Goal: Task Accomplishment & Management: Complete application form

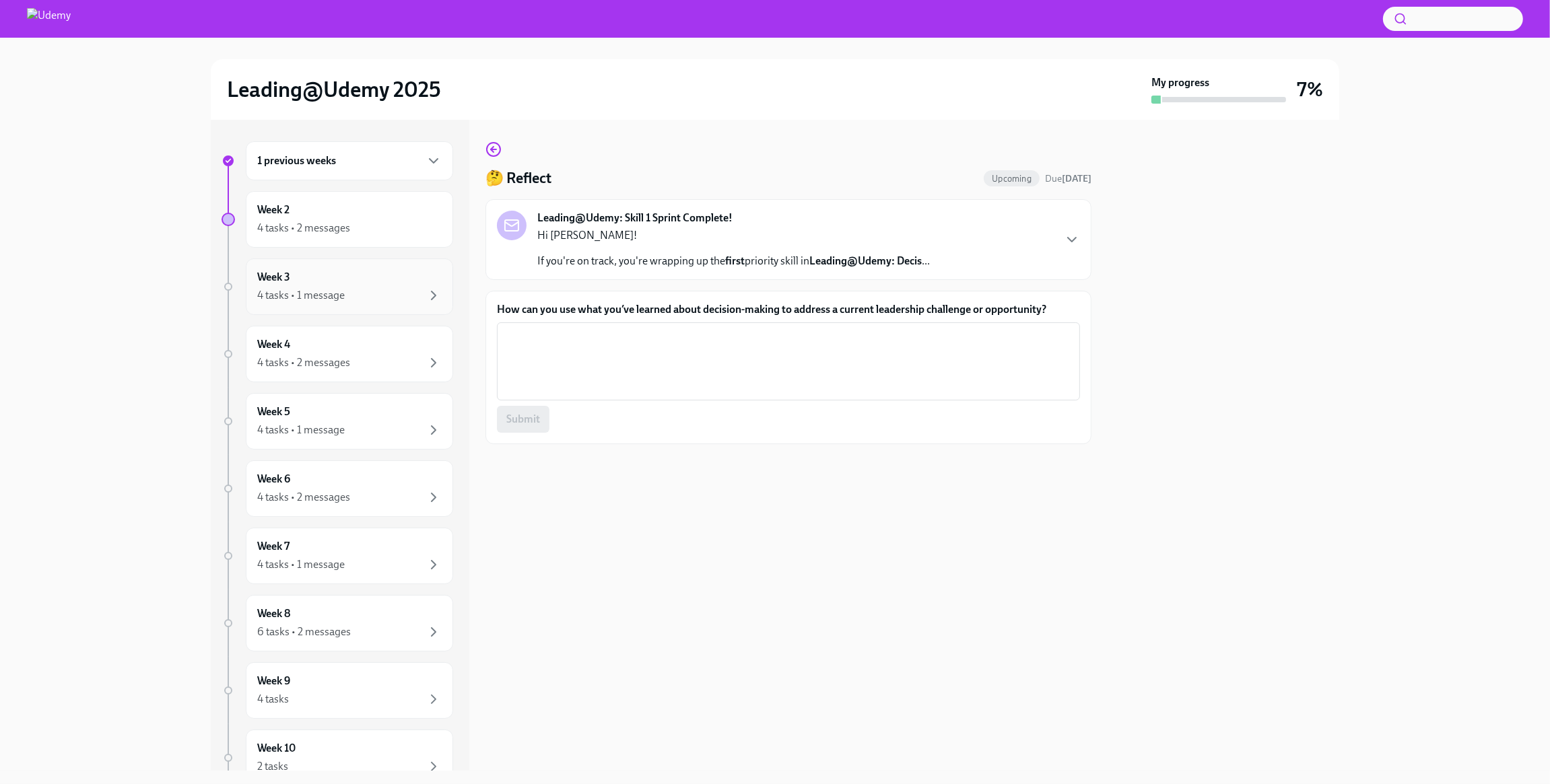
click at [320, 295] on div "4 tasks • 1 message" at bounding box center [301, 296] width 87 height 15
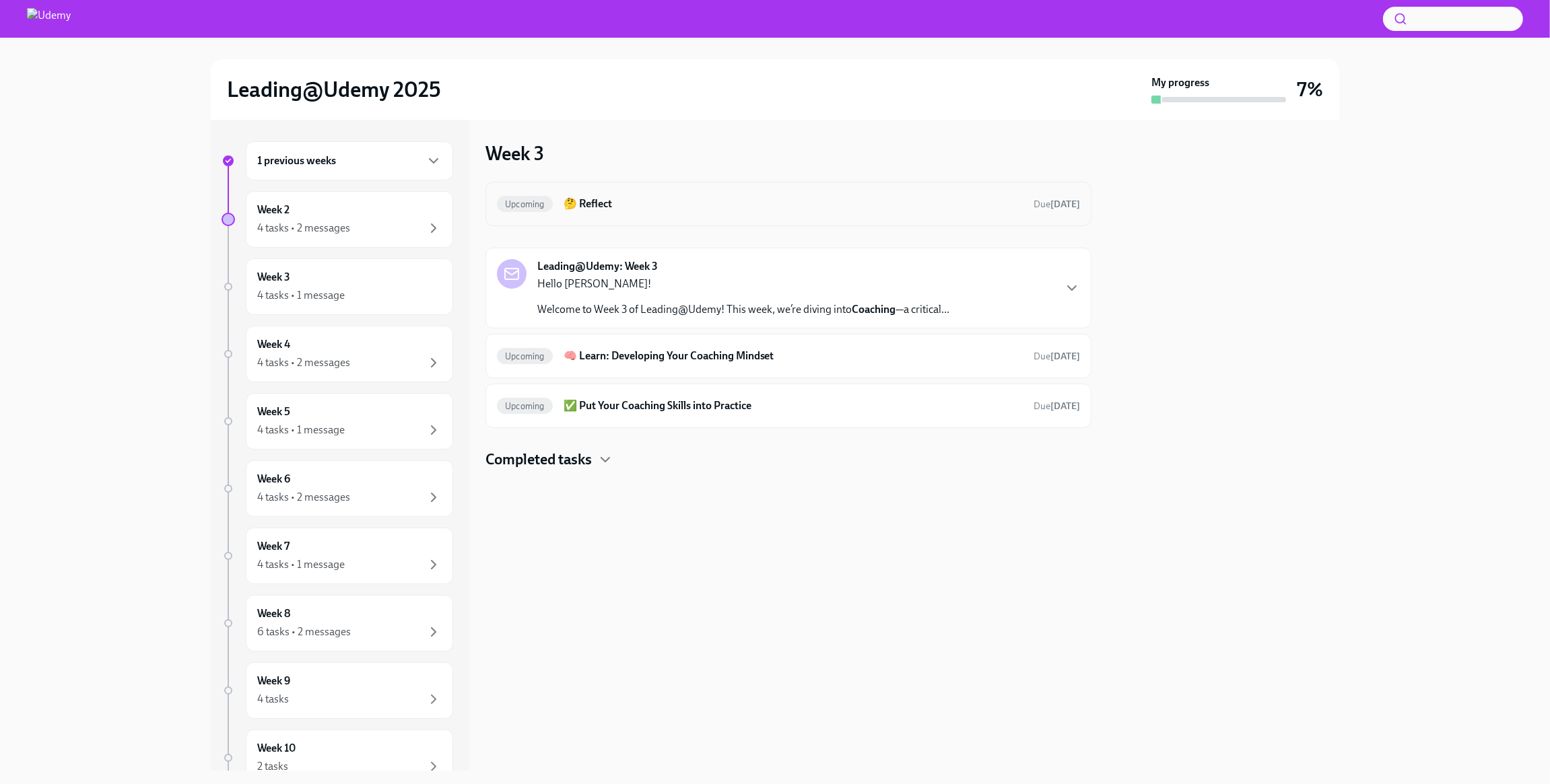
click at [809, 203] on h6 "🤔 Reflect" at bounding box center [793, 204] width 459 height 15
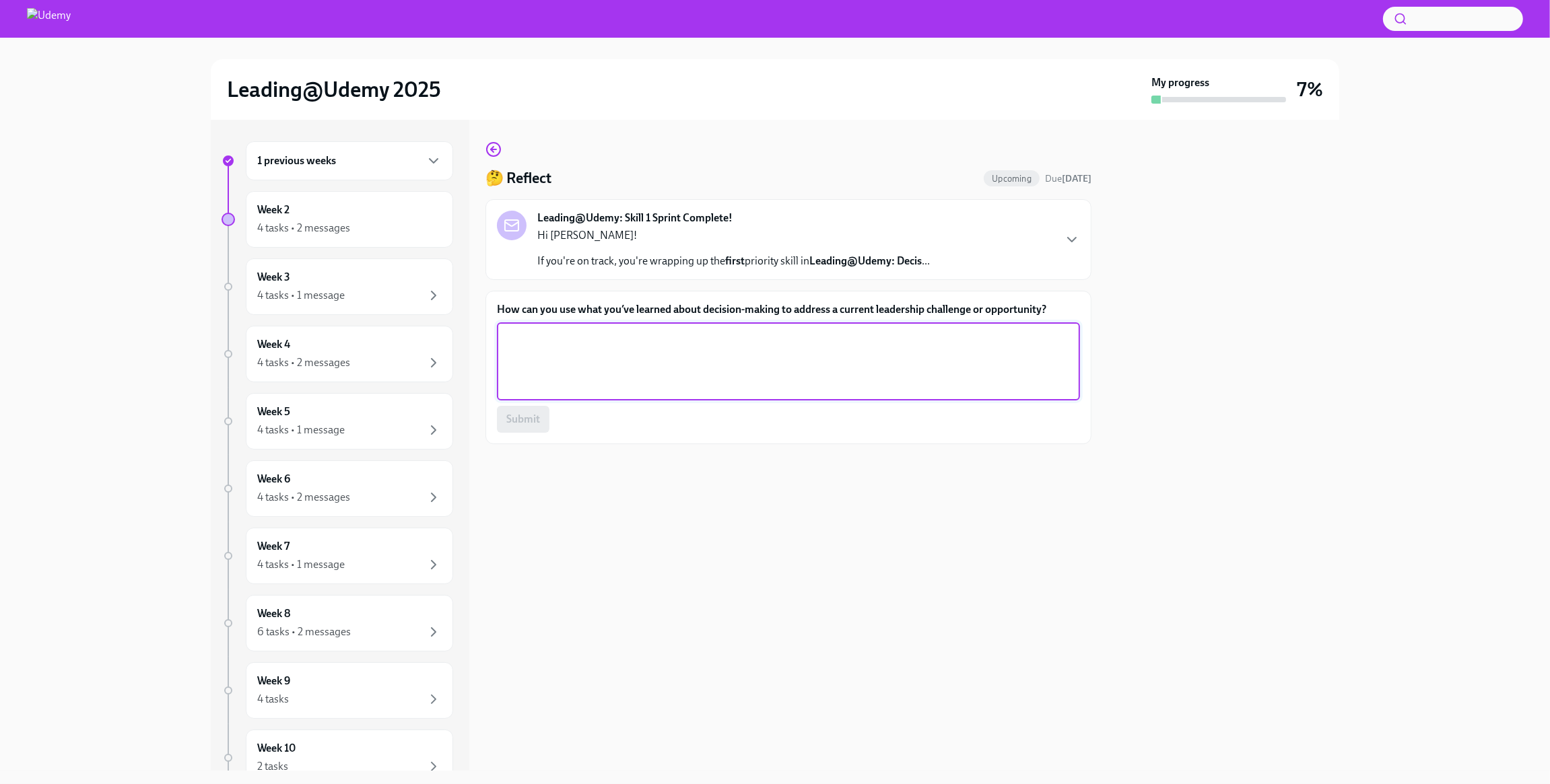
click at [650, 361] on textarea "How can you use what you’ve learned about decision-making to address a current …" at bounding box center [789, 362] width 567 height 64
click at [1077, 245] on icon "button" at bounding box center [1072, 240] width 16 height 16
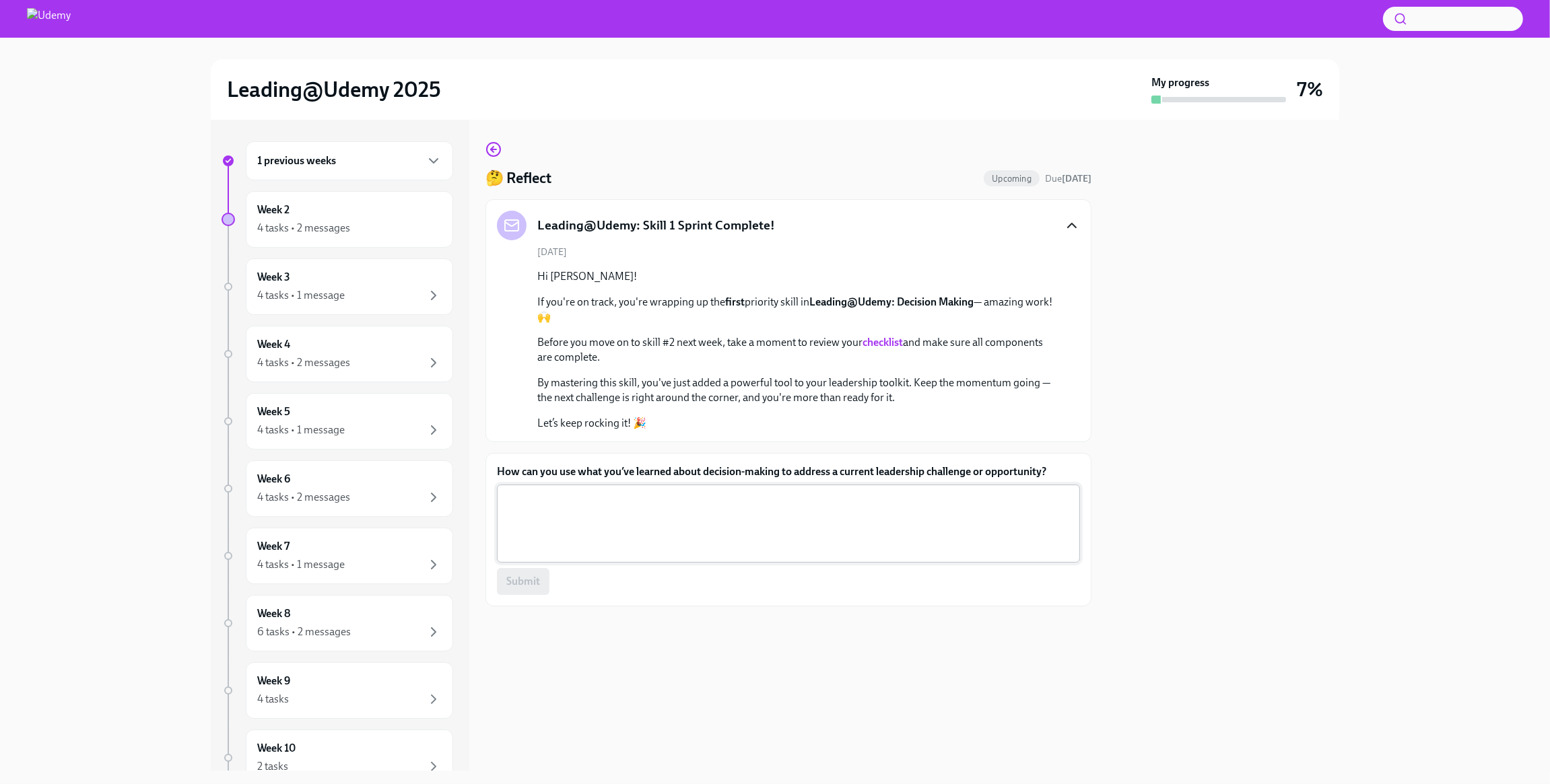
click at [676, 520] on textarea "How can you use what you’ve learned about decision-making to address a current …" at bounding box center [789, 524] width 567 height 64
click at [676, 519] on textarea "How can you use what you’ve learned about decision-making to address a current …" at bounding box center [789, 524] width 567 height 64
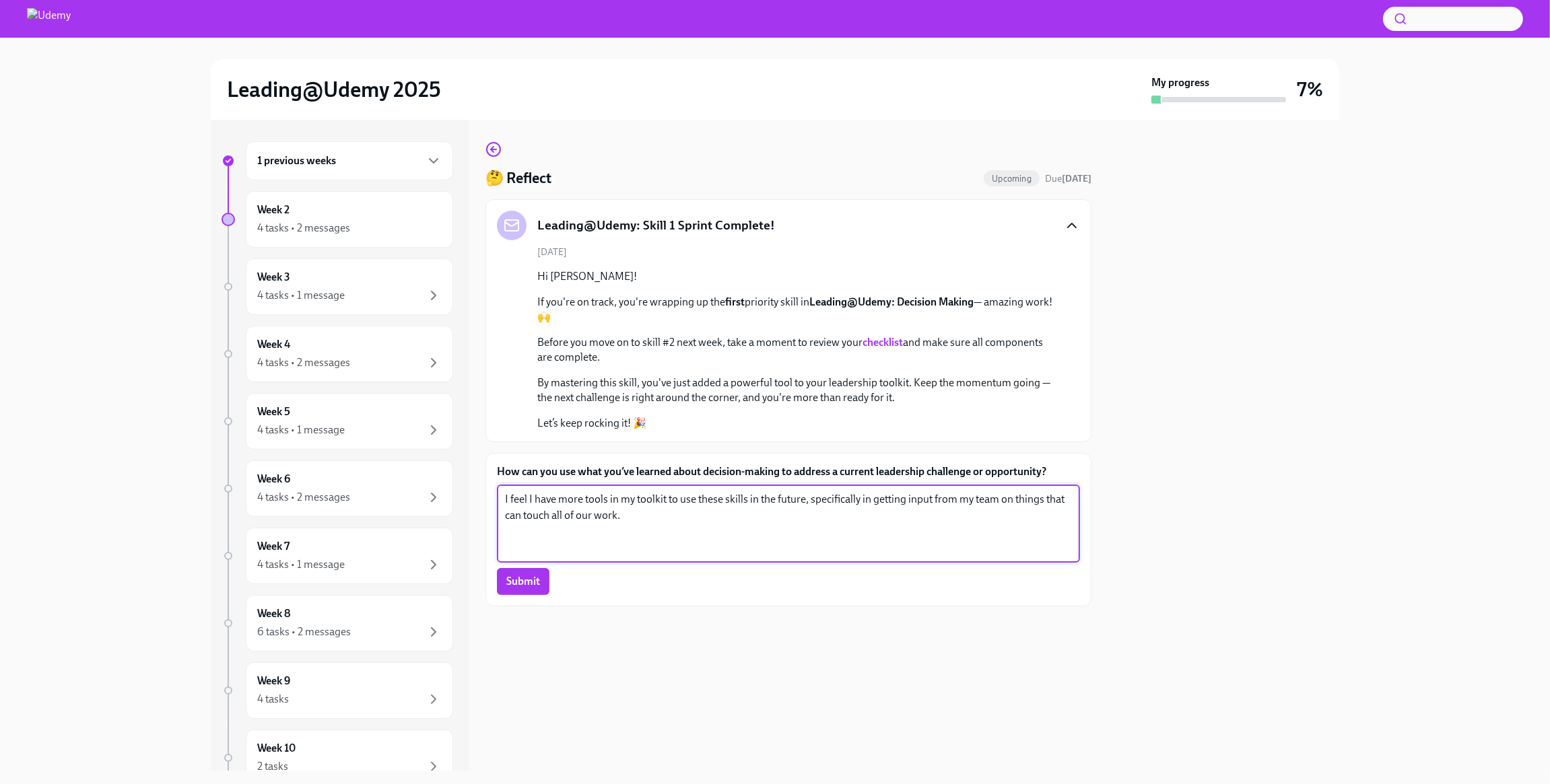
drag, startPoint x: 743, startPoint y: 536, endPoint x: 485, endPoint y: 466, distance: 267.3
click at [485, 466] on div "How can you use what you’ve learned about decision-making to address a current …" at bounding box center [788, 530] width 606 height 153
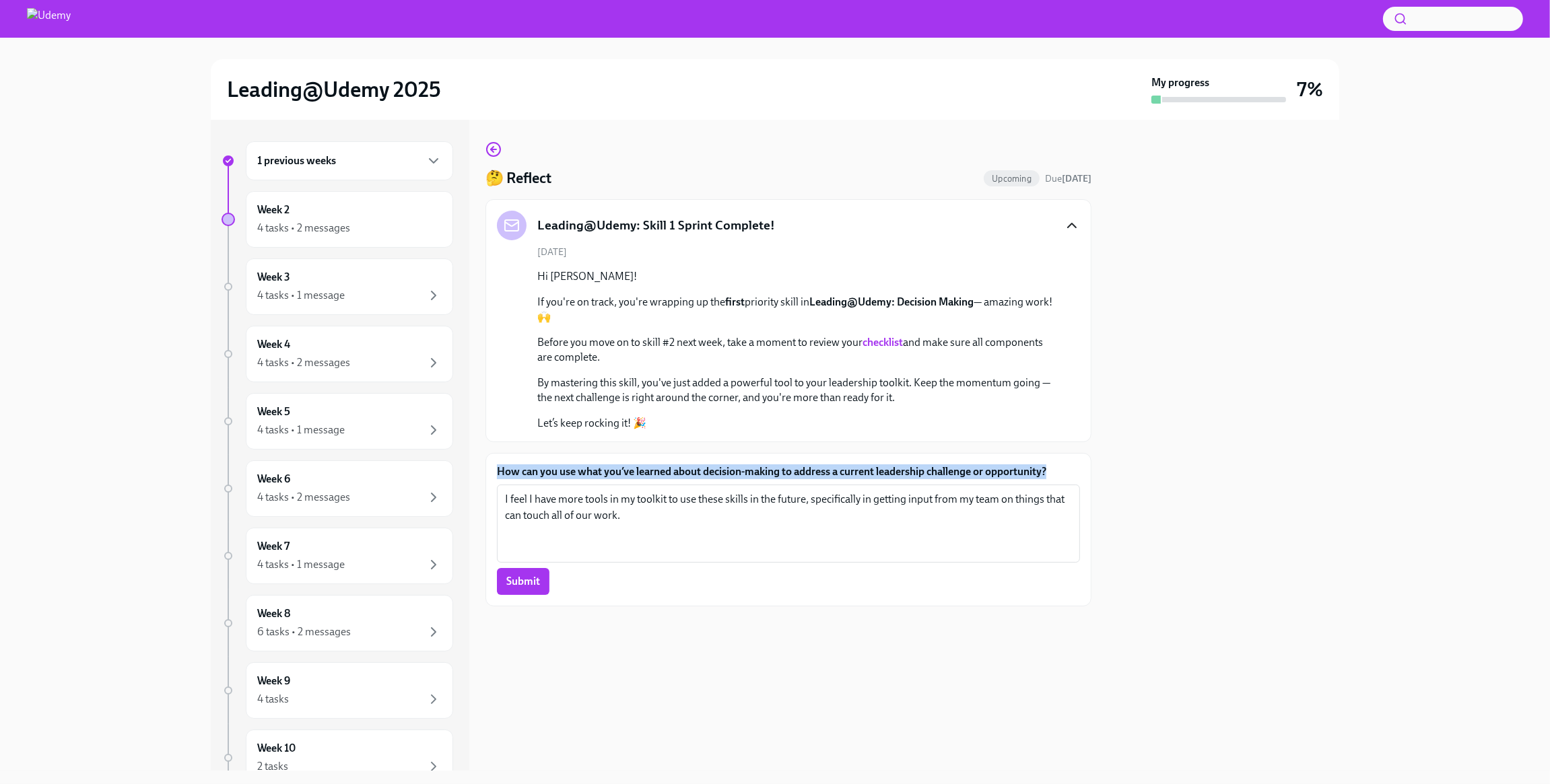
drag, startPoint x: 505, startPoint y: 470, endPoint x: 1074, endPoint y: 479, distance: 569.1
click at [1074, 479] on form "How can you use what you’ve learned about decision-making to address a current …" at bounding box center [789, 530] width 583 height 131
copy label "How can you use what you’ve learned about decision-making to address a current …"
click at [630, 528] on textarea "I feel I have more tools in my toolkit to use these skills in the future, speci…" at bounding box center [789, 524] width 567 height 64
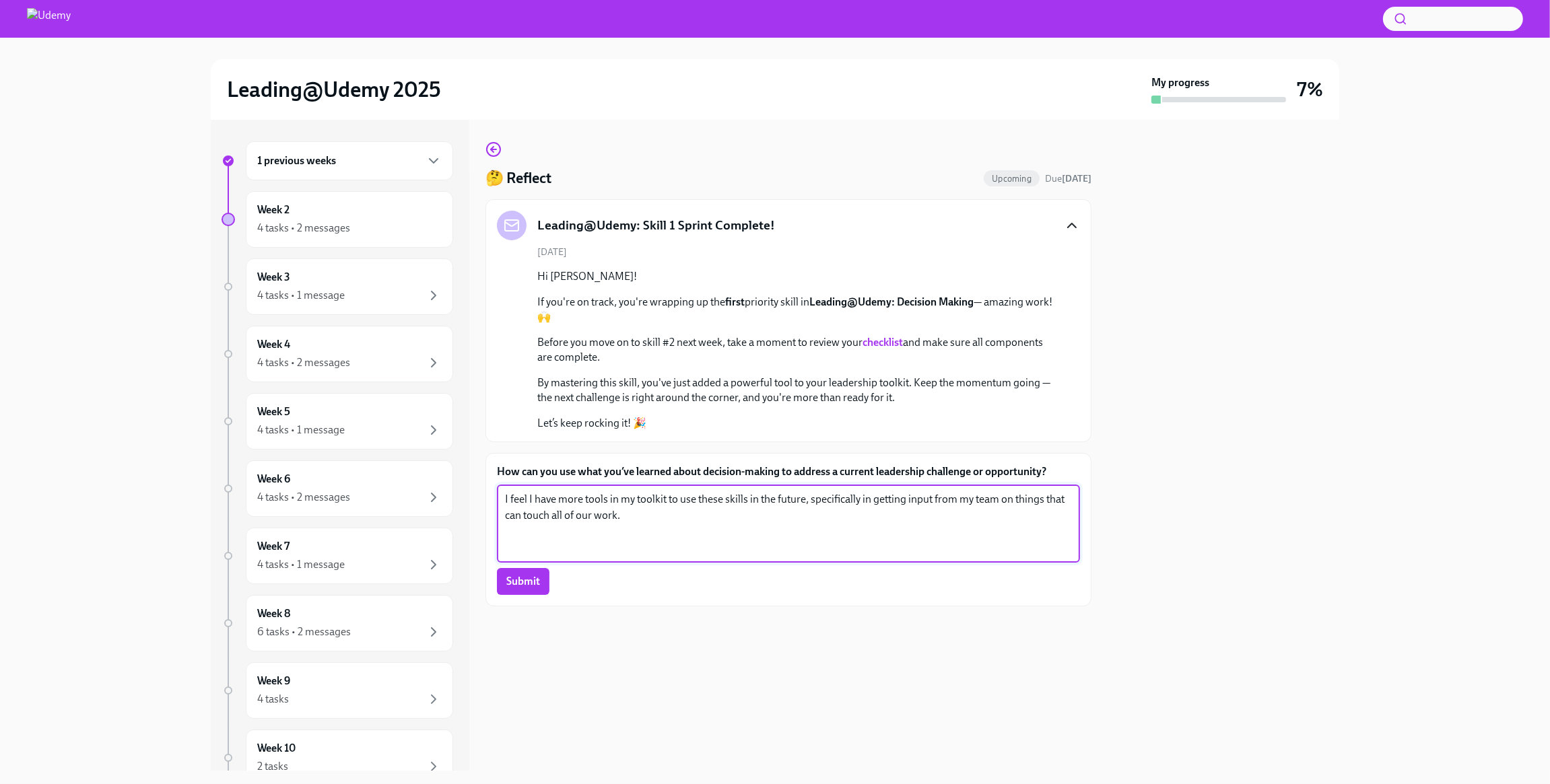
drag, startPoint x: 648, startPoint y: 516, endPoint x: 479, endPoint y: 488, distance: 171.3
click at [479, 488] on div "1 previous weeks Week 2 4 tasks • 2 messages Week 3 4 tasks • 1 message Week 4 …" at bounding box center [775, 445] width 1129 height 651
paste textarea "“Through the Decision-Making Manager course, I’ve learned the importance of bal…"
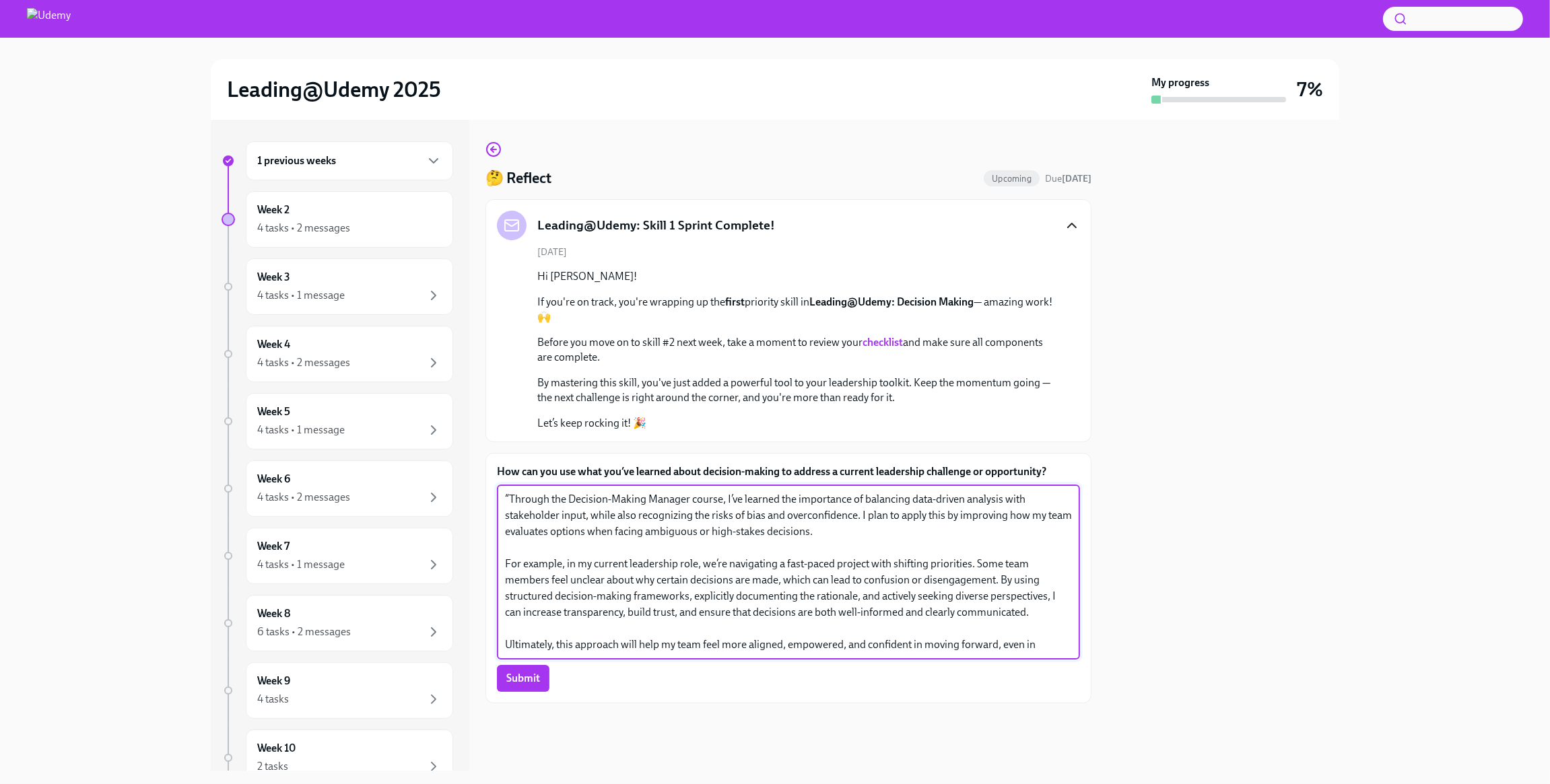
click at [511, 498] on textarea "“Through the Decision-Making Manager course, I’ve learned the importance of bal…" at bounding box center [789, 572] width 567 height 161
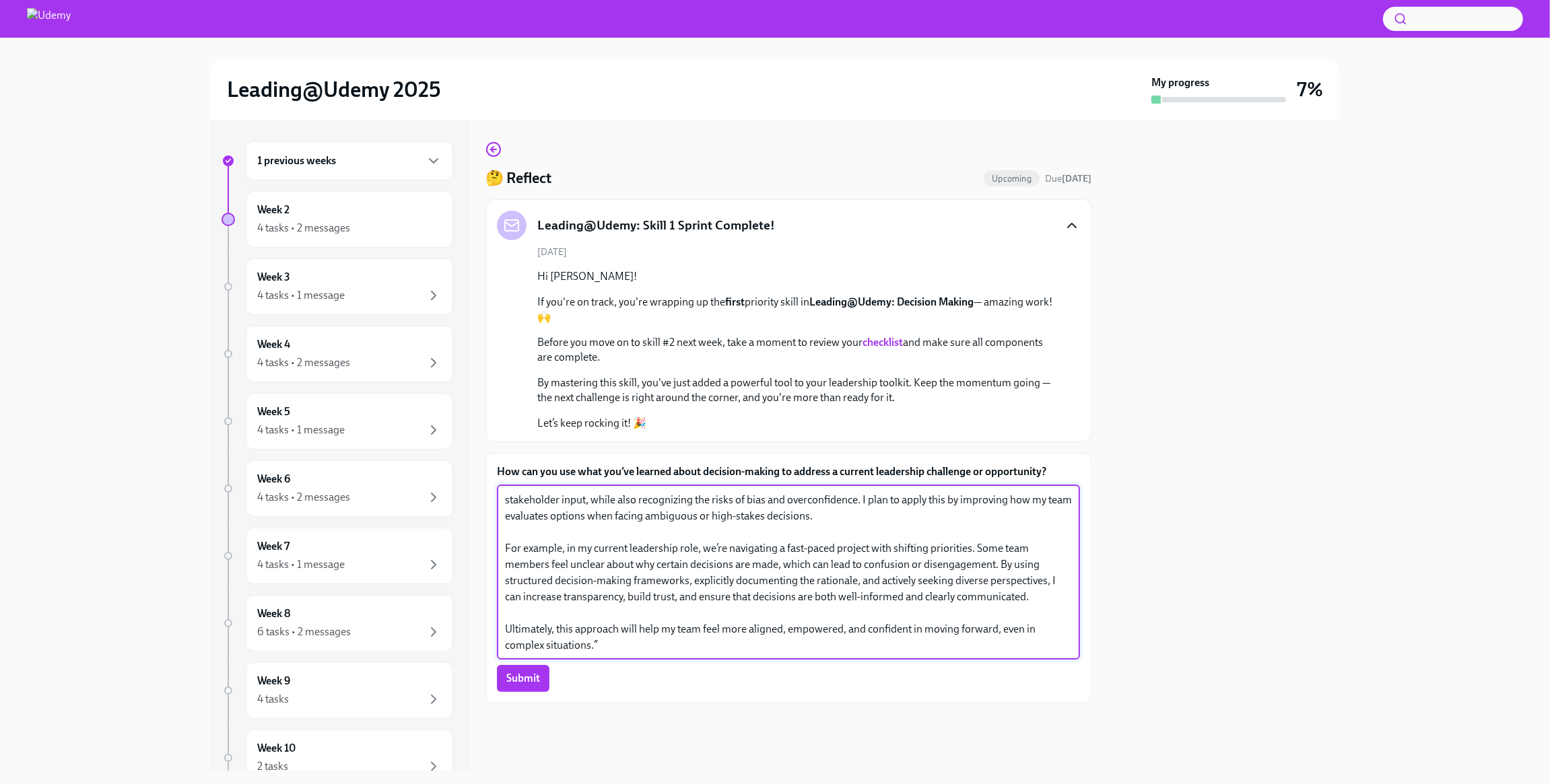
scroll to position [16, 0]
click at [621, 647] on textarea "Through the Decision-Making Manager course, I’ve learned the importance of bala…" at bounding box center [789, 572] width 567 height 161
type textarea "Through the Decision-Making Manager course, I’ve learned the importance of bala…"
click at [538, 686] on button "Submit" at bounding box center [523, 678] width 53 height 27
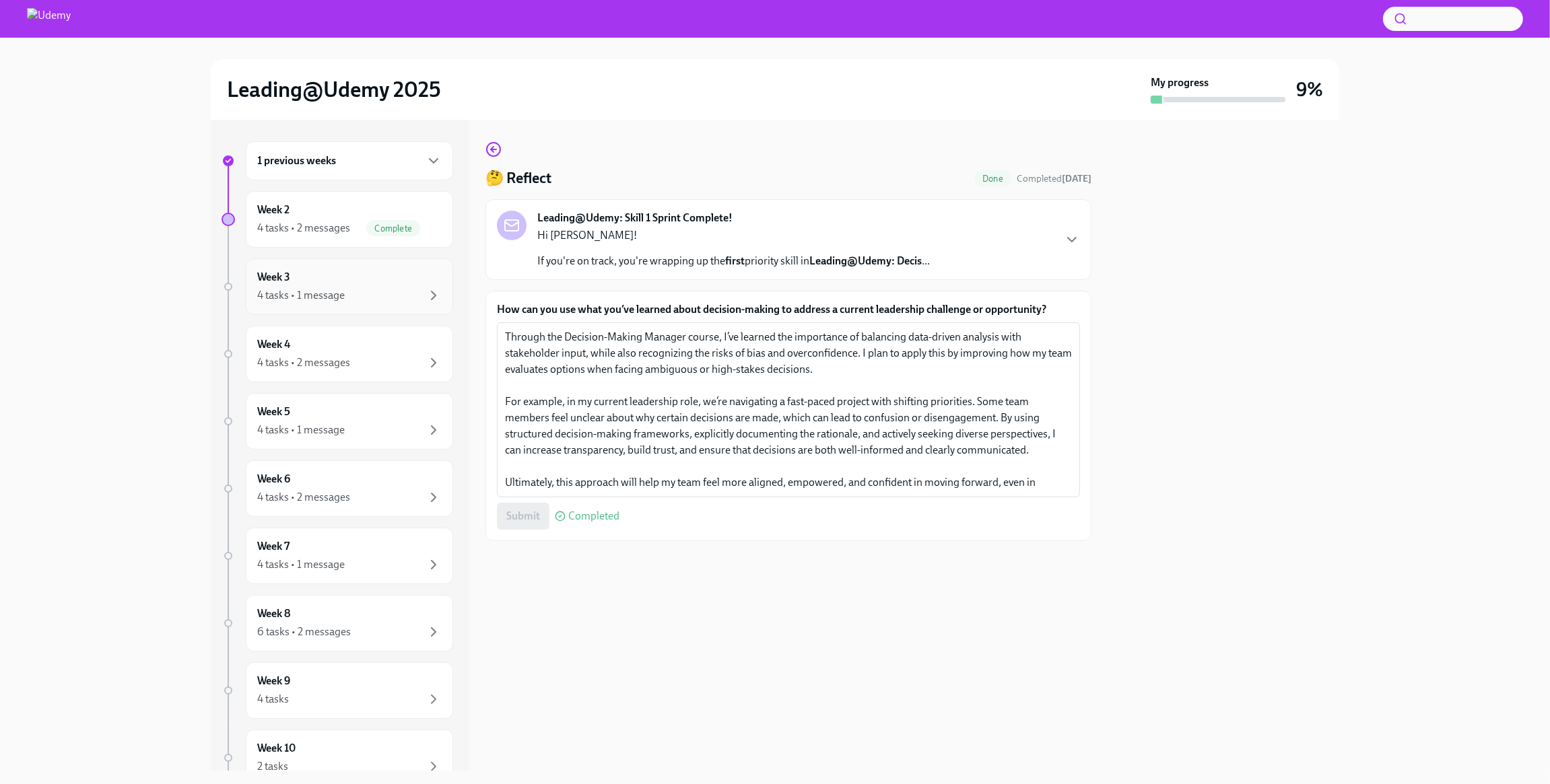
click at [358, 293] on div "4 tasks • 1 message" at bounding box center [349, 296] width 185 height 16
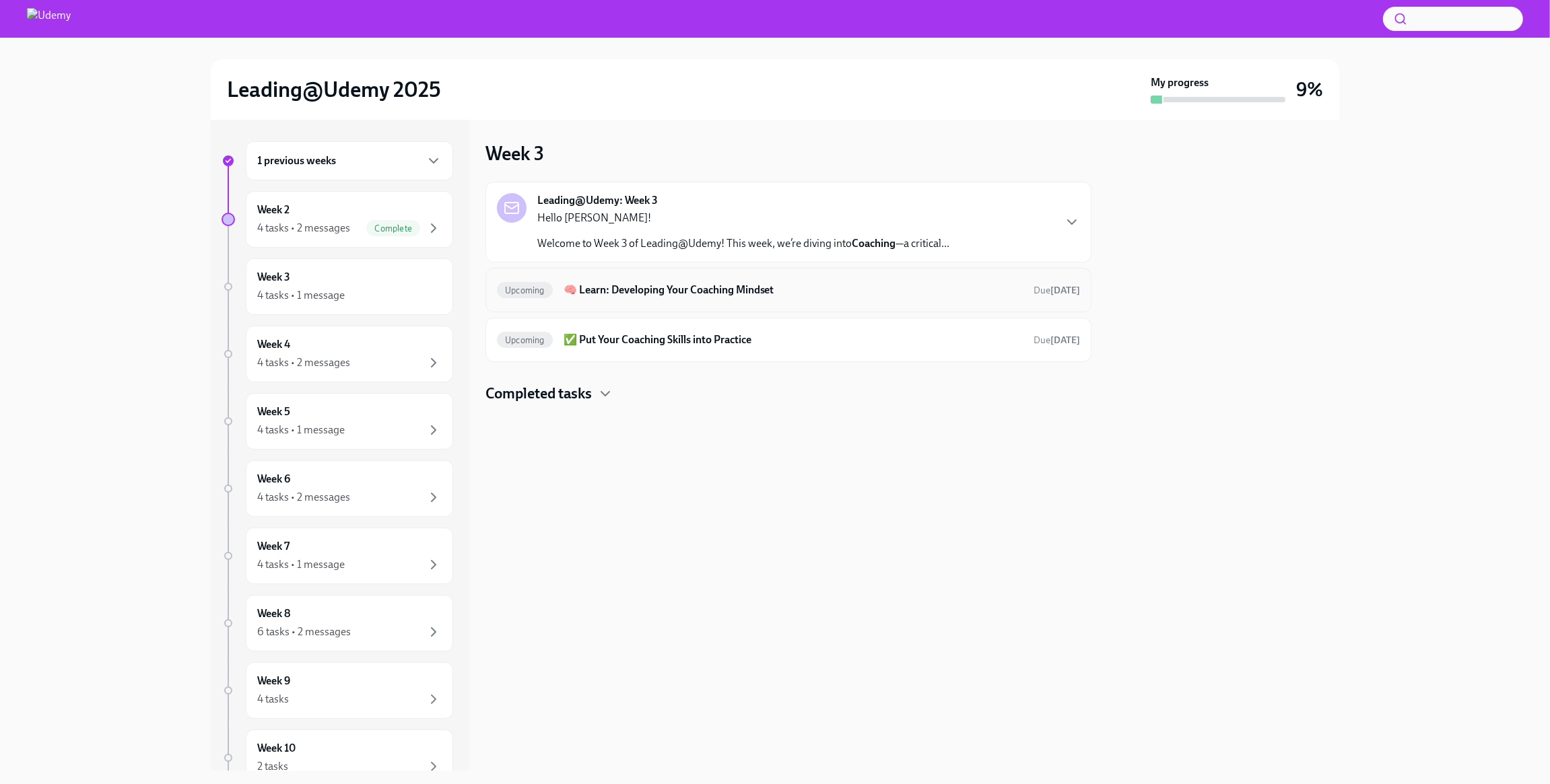
click at [701, 290] on h6 "🧠 Learn: Developing Your Coaching Mindset" at bounding box center [793, 290] width 459 height 15
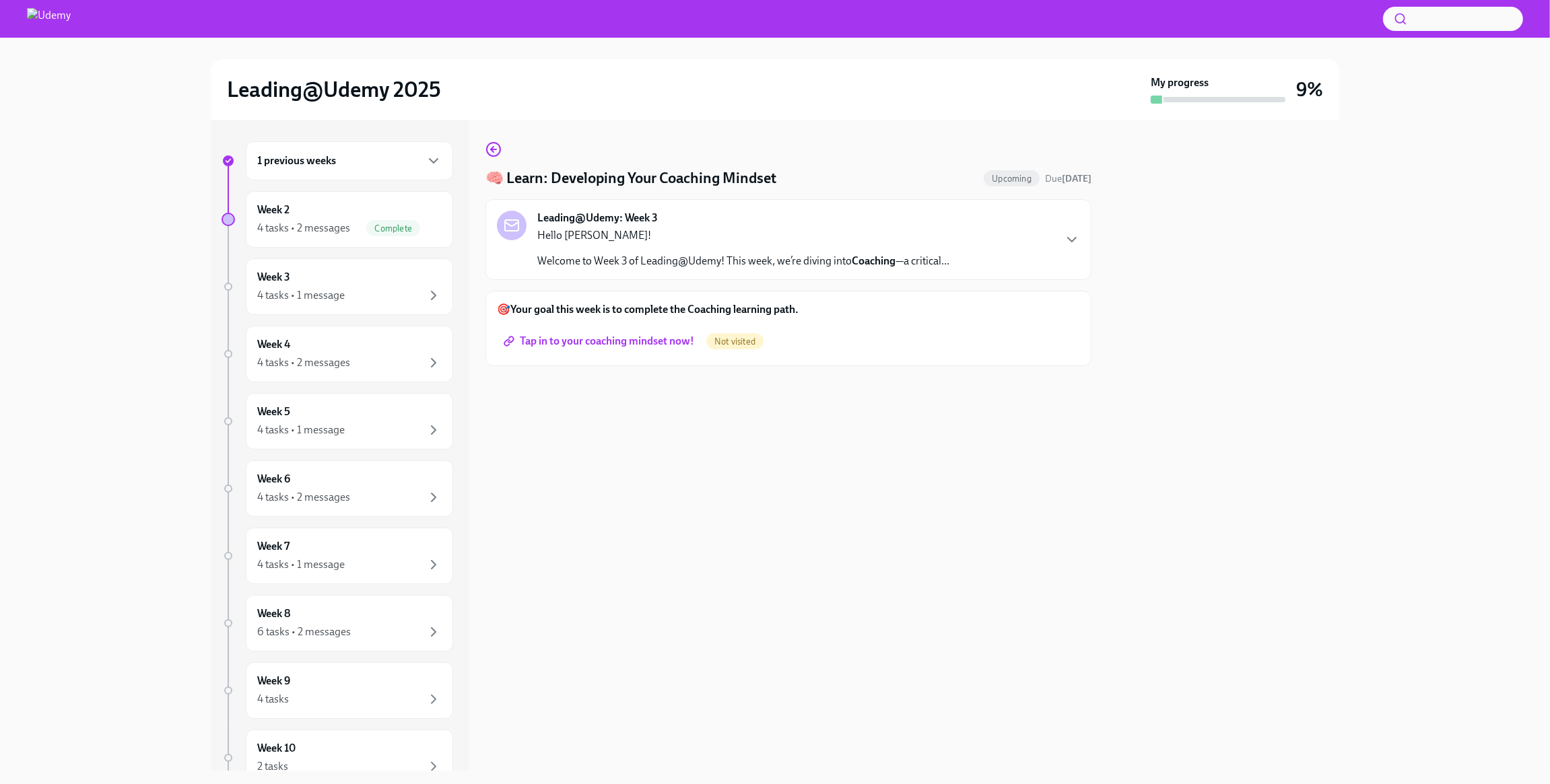
click at [602, 342] on span "Tap in to your coaching mindset now!" at bounding box center [600, 341] width 188 height 13
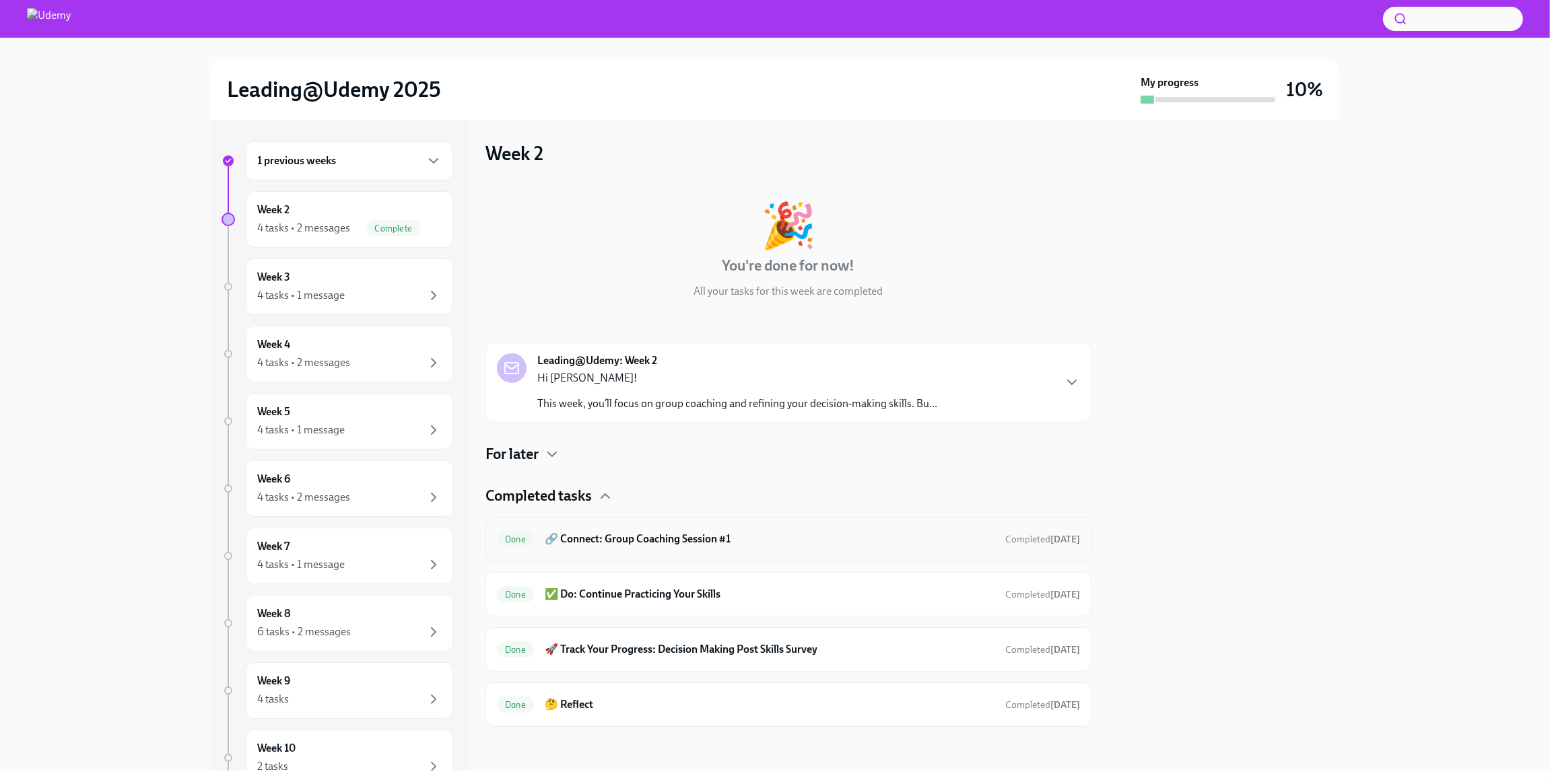
click at [761, 551] on div "Done 🔗 Connect: Group Coaching Session #1 Completed today" at bounding box center [788, 539] width 606 height 44
click at [356, 287] on div "4 tasks • 1 message" at bounding box center [349, 296] width 185 height 16
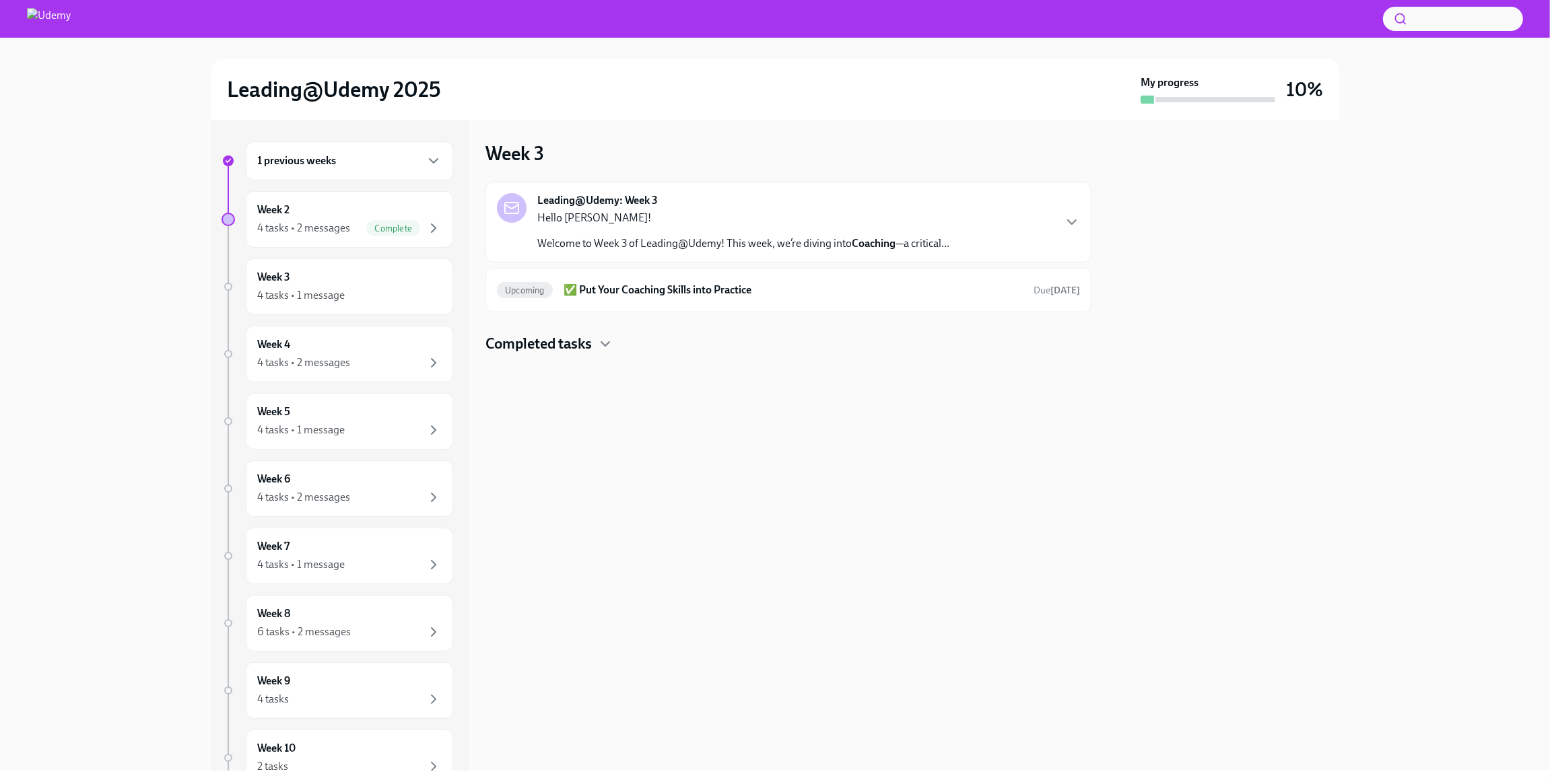
click at [597, 344] on div "Completed tasks" at bounding box center [788, 343] width 606 height 21
click at [324, 354] on div "Week 4 4 tasks • 2 messages" at bounding box center [349, 353] width 185 height 34
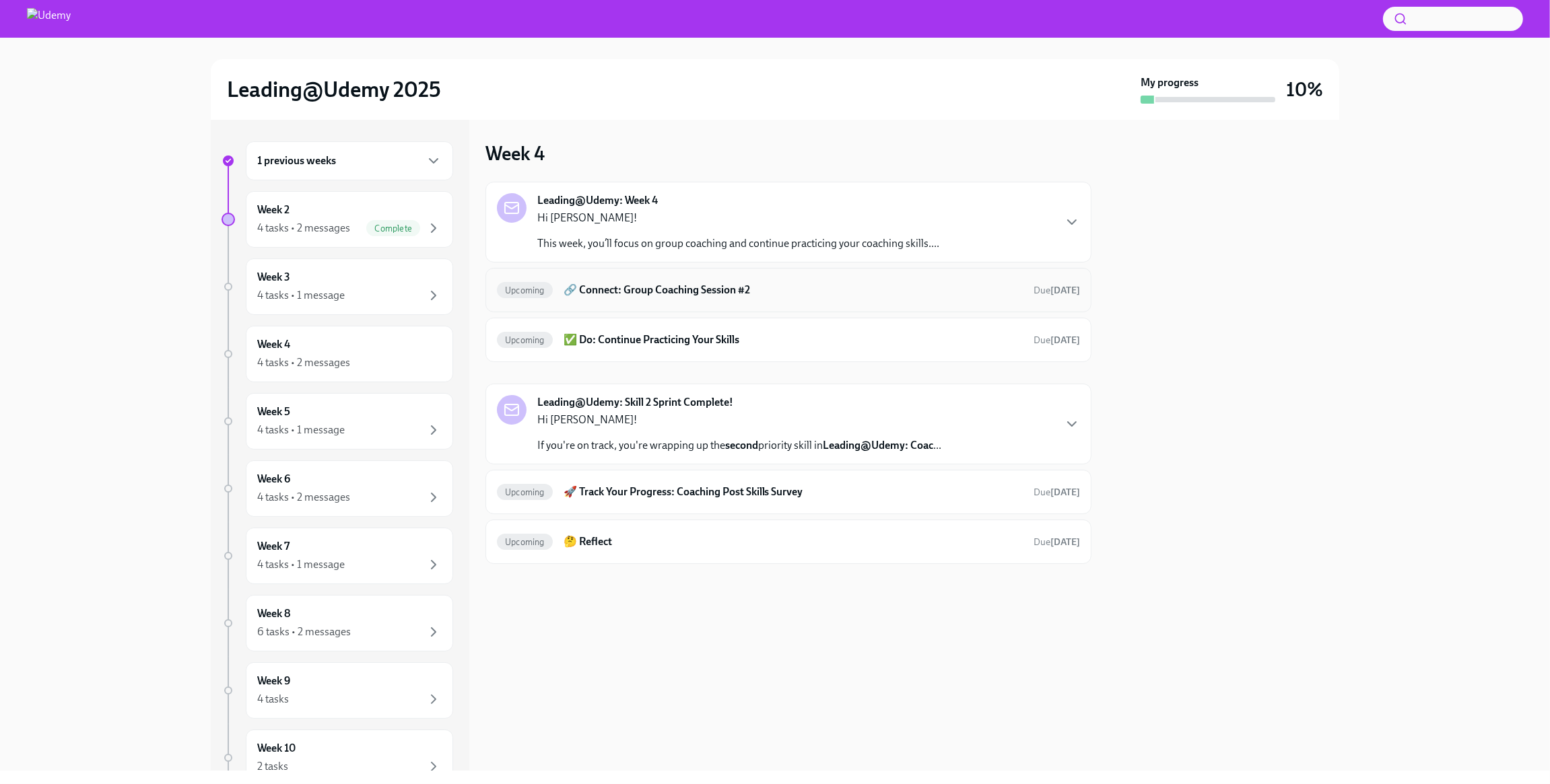
click at [629, 290] on h6 "🔗 Connect: Group Coaching Session #2" at bounding box center [793, 290] width 459 height 15
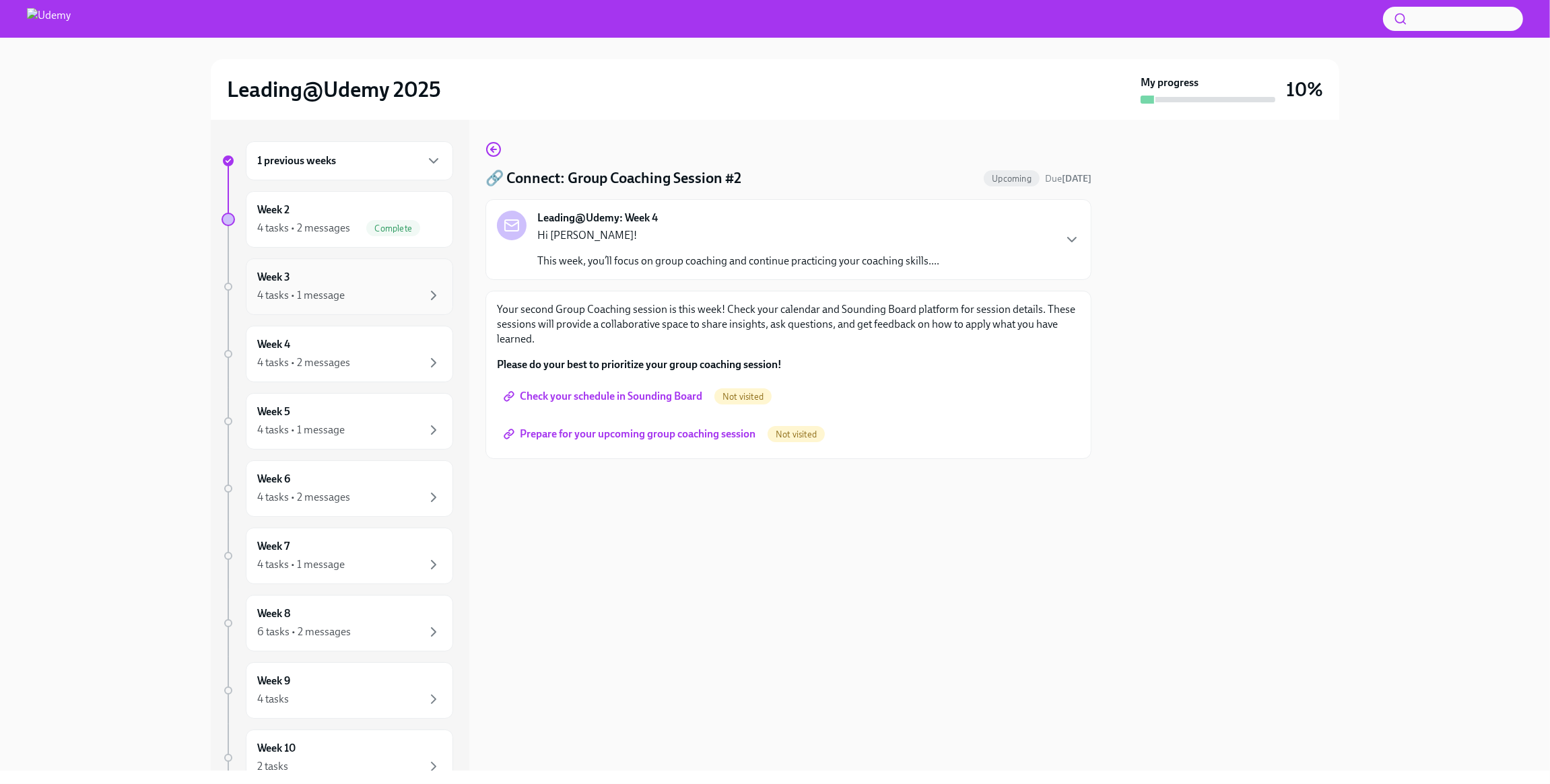
click at [361, 282] on div "Week 3 4 tasks • 1 message" at bounding box center [349, 287] width 185 height 34
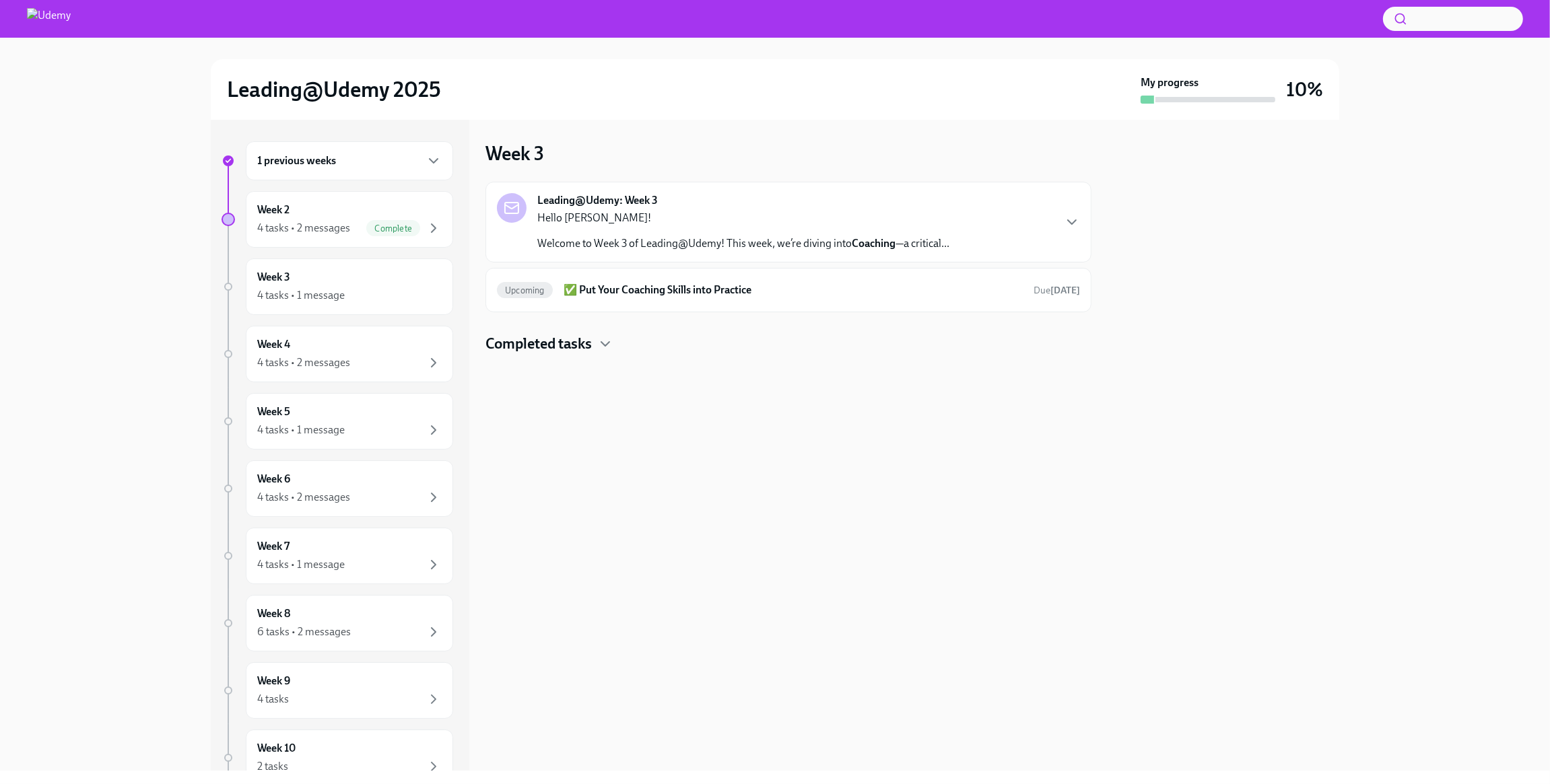
click at [585, 340] on h4 "Completed tasks" at bounding box center [538, 343] width 106 height 21
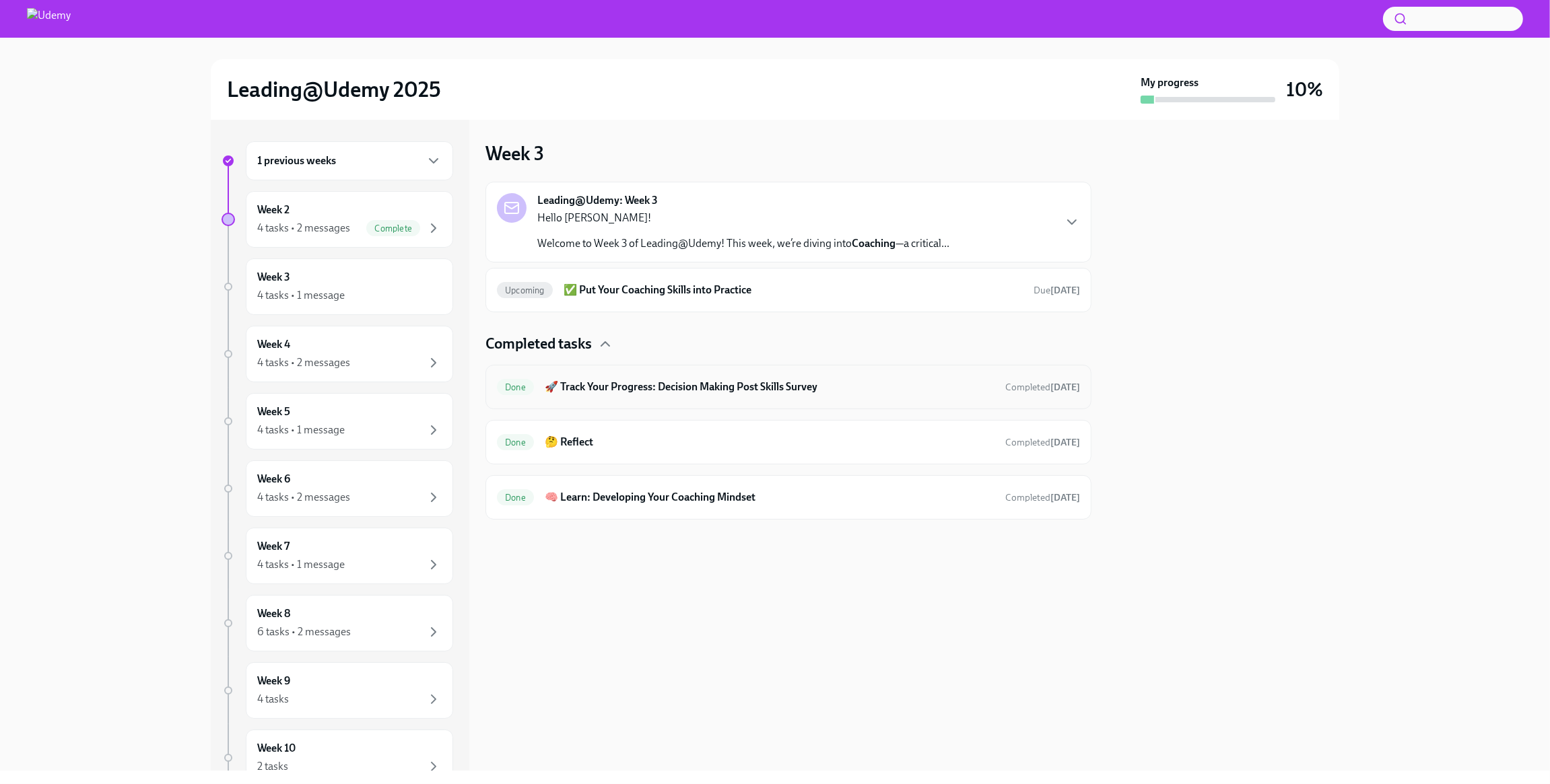
click at [646, 382] on h6 "🚀 Track Your Progress: Decision Making Post Skills Survey" at bounding box center [770, 387] width 450 height 15
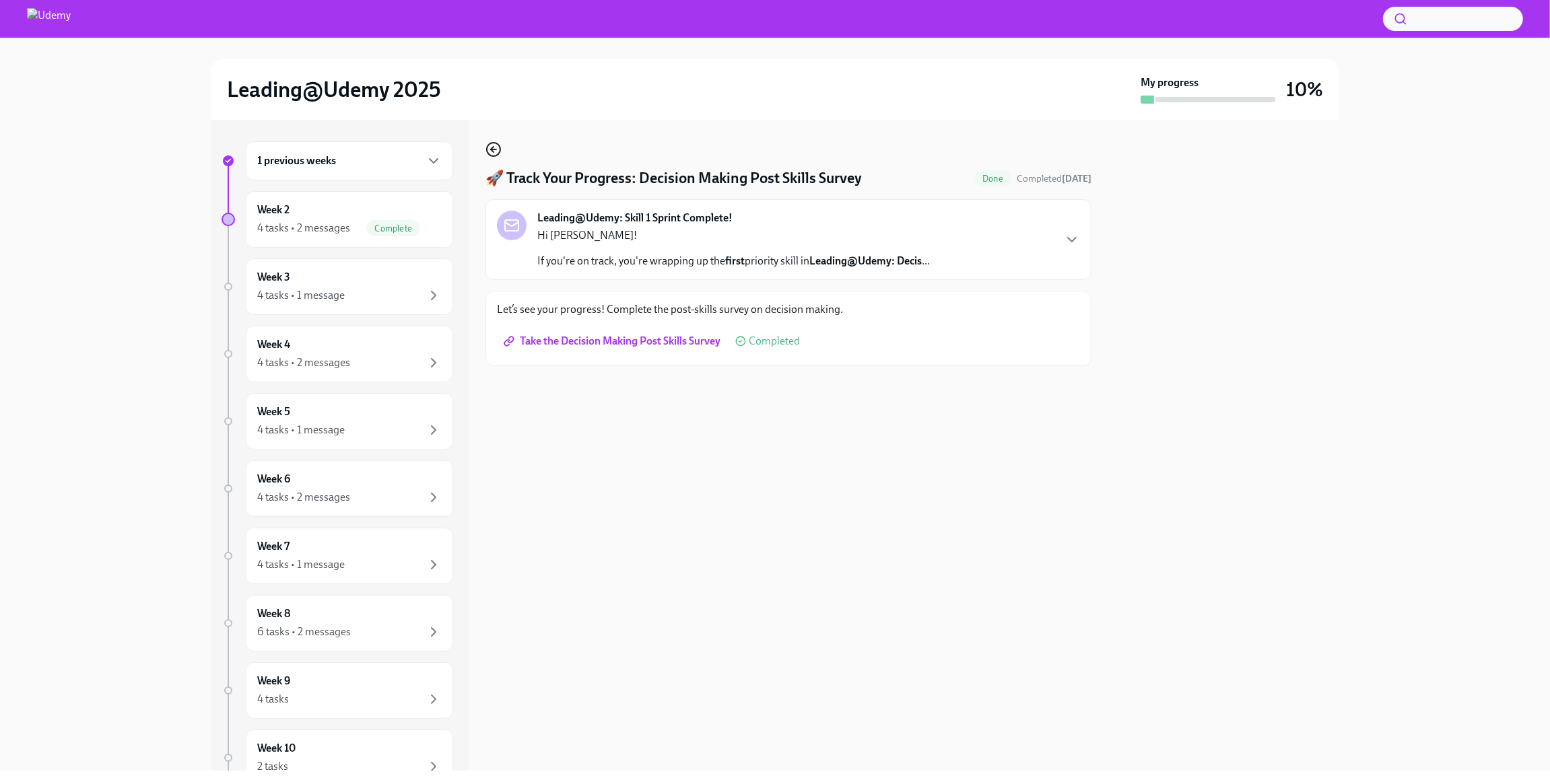
click at [488, 151] on icon "button" at bounding box center [494, 150] width 16 height 16
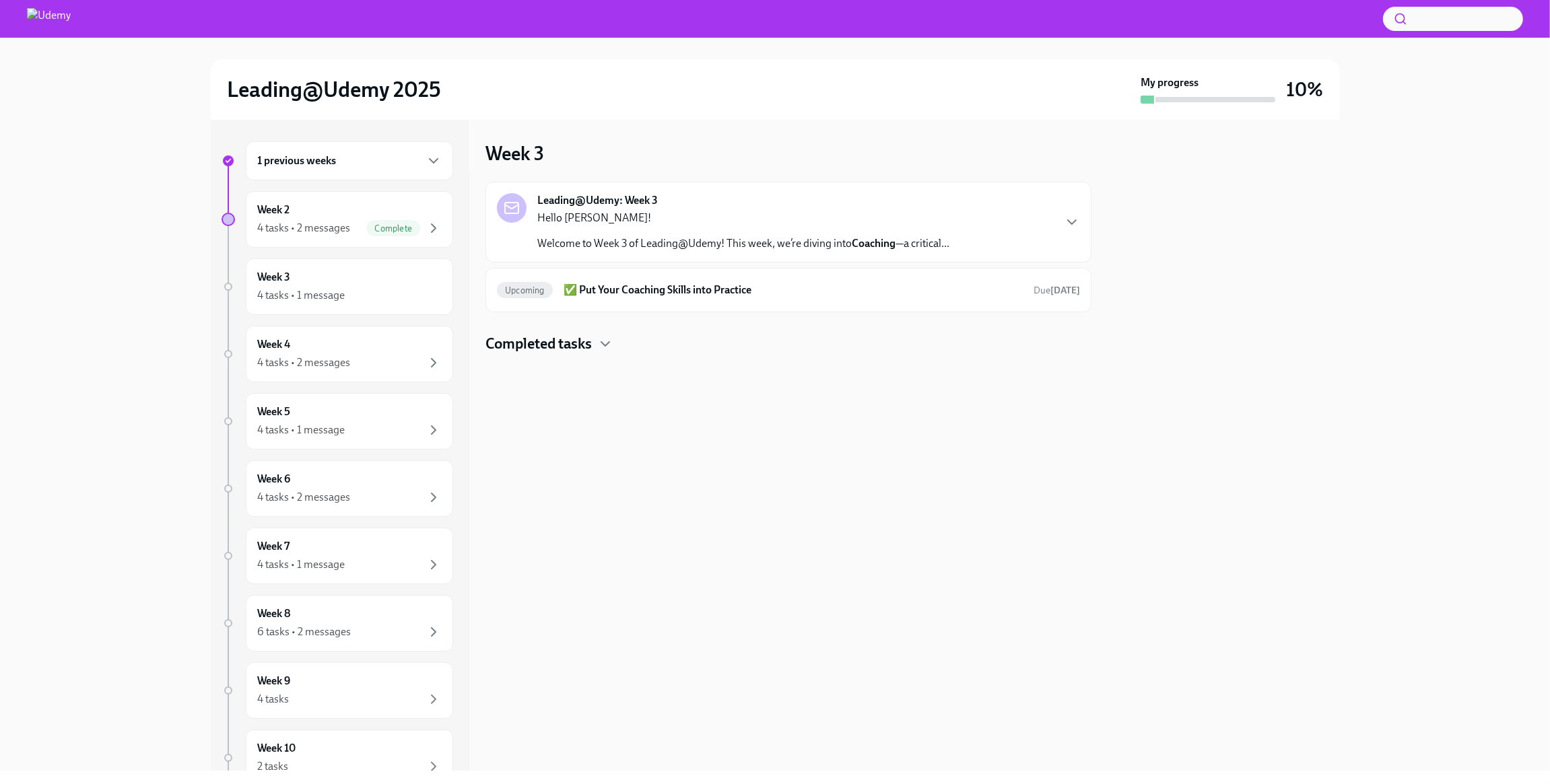
click at [566, 347] on h4 "Completed tasks" at bounding box center [538, 343] width 106 height 21
click at [565, 443] on h6 "🤔 Reflect" at bounding box center [770, 442] width 450 height 15
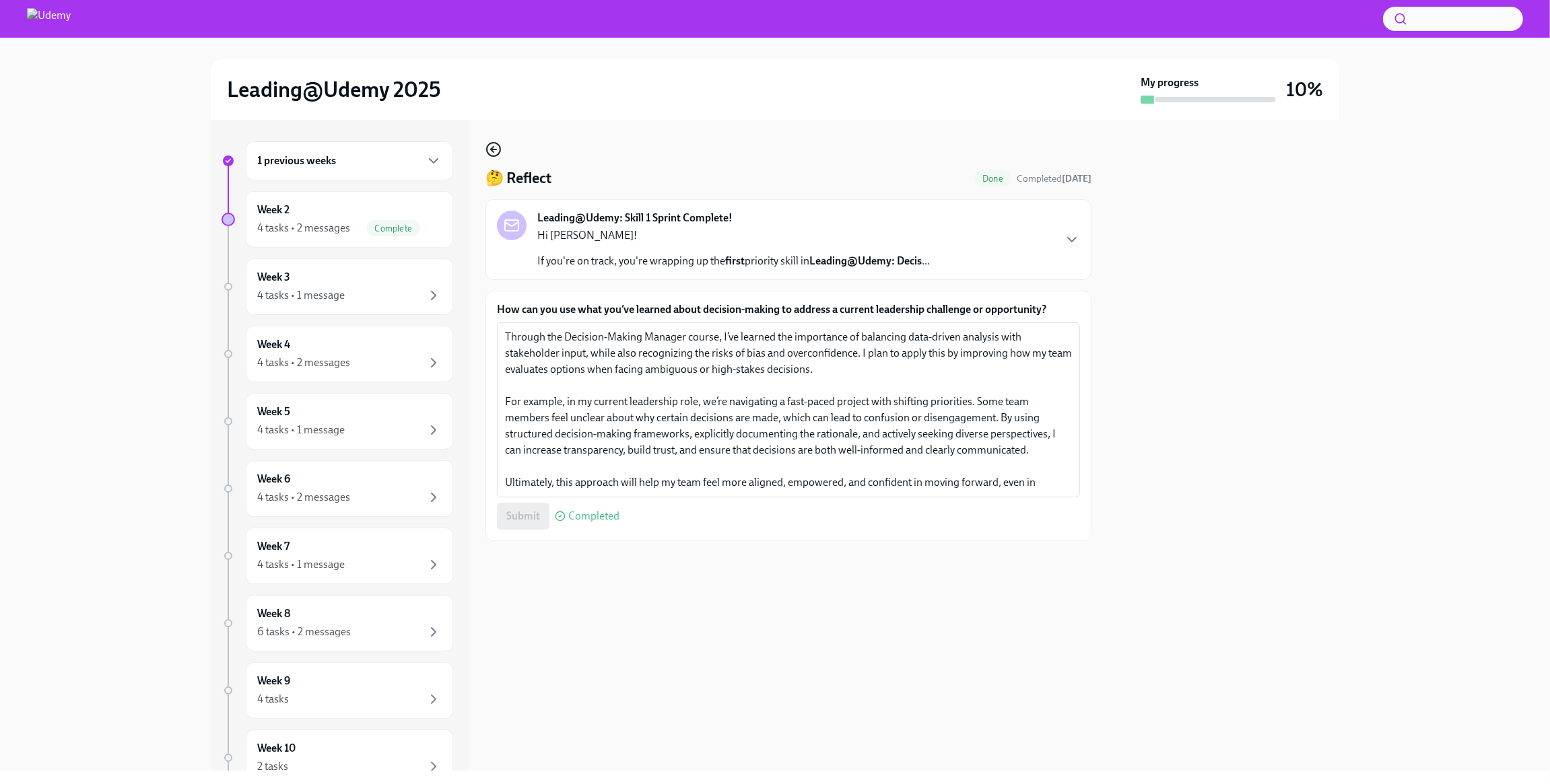
click at [489, 153] on icon "button" at bounding box center [494, 150] width 16 height 16
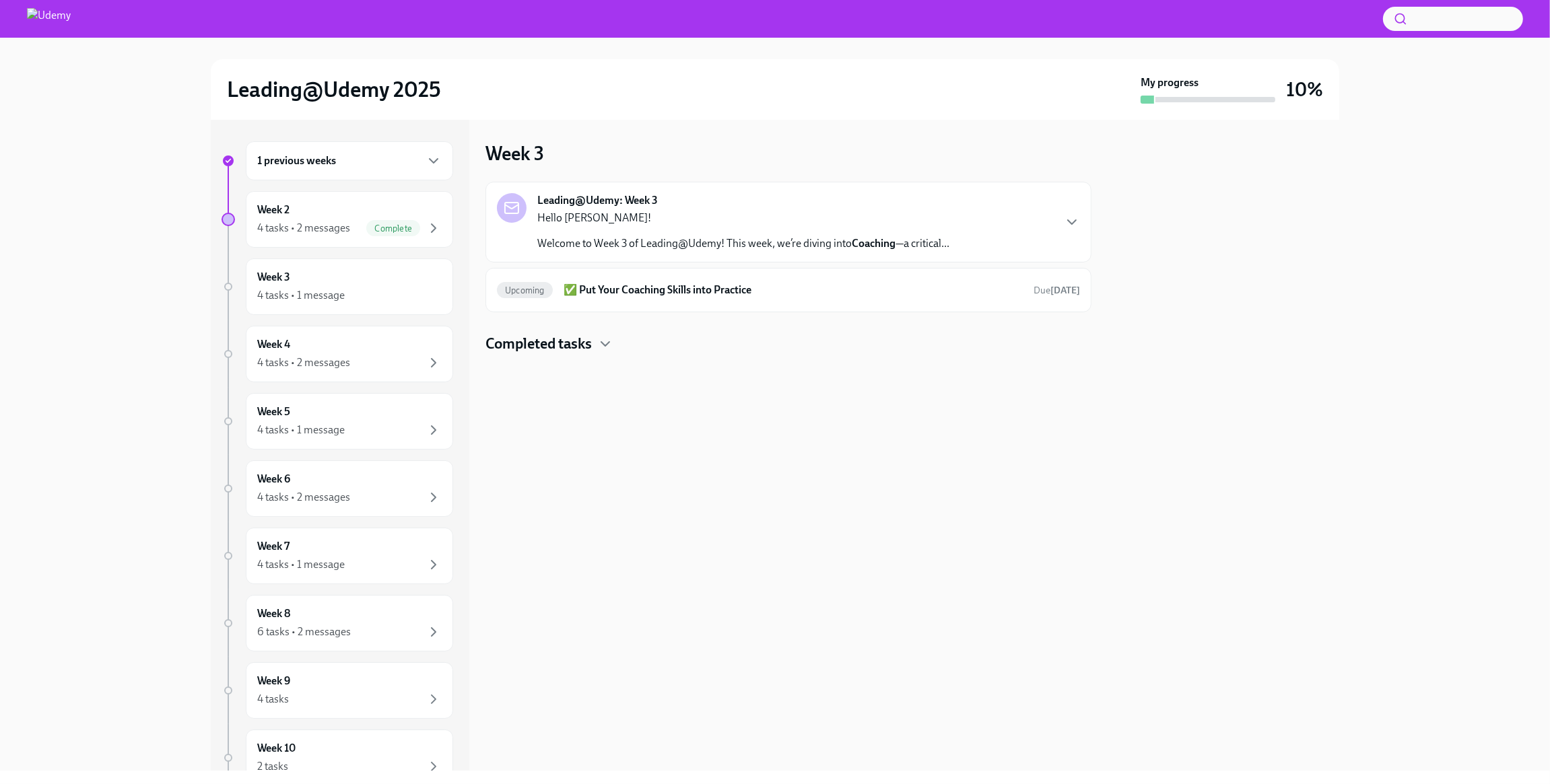
click at [575, 338] on h4 "Completed tasks" at bounding box center [538, 343] width 106 height 21
click at [608, 495] on h6 "🧠 Learn: Developing Your Coaching Mindset" at bounding box center [770, 497] width 450 height 15
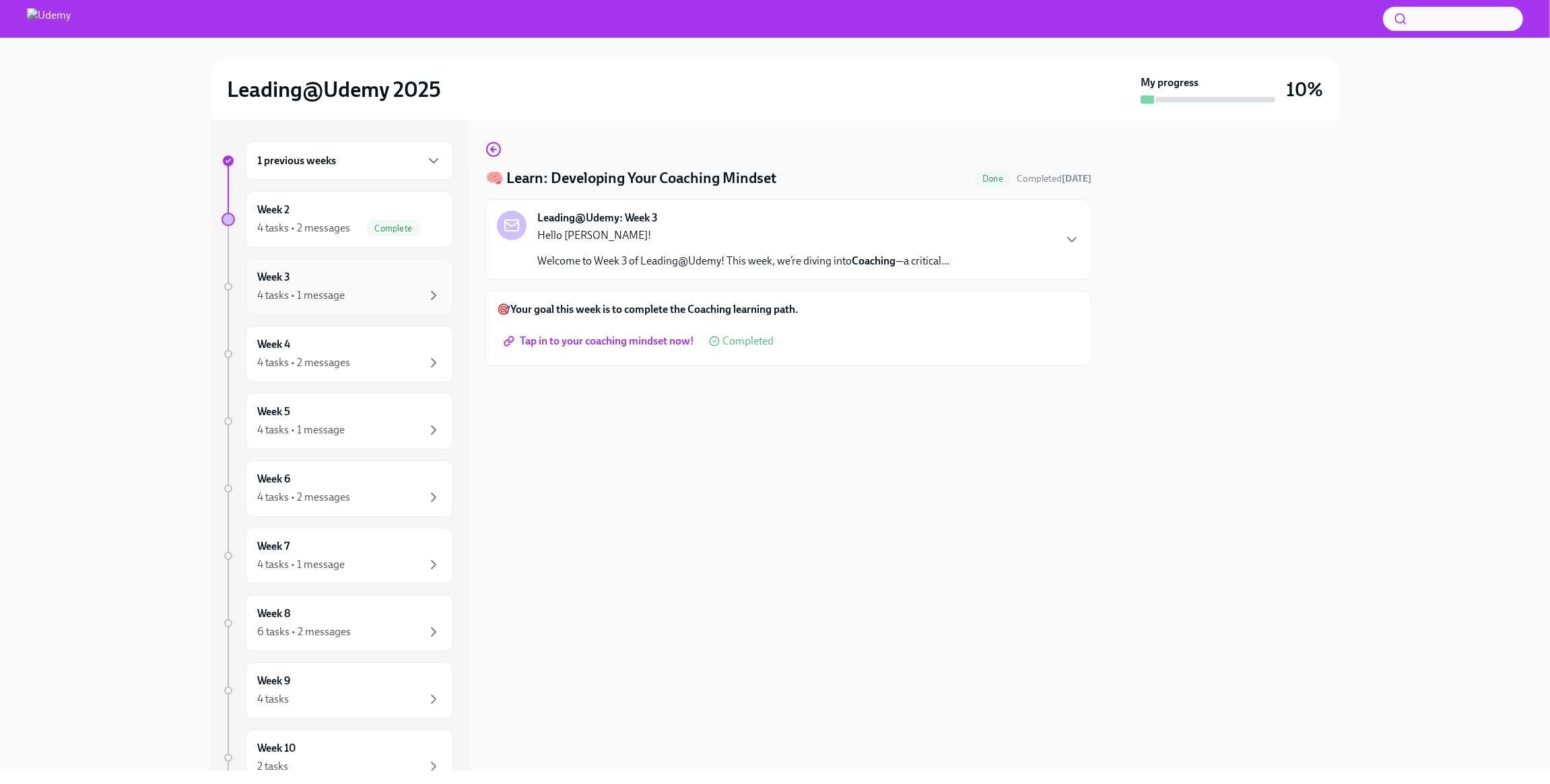
click at [417, 290] on div "4 tasks • 1 message" at bounding box center [349, 296] width 185 height 16
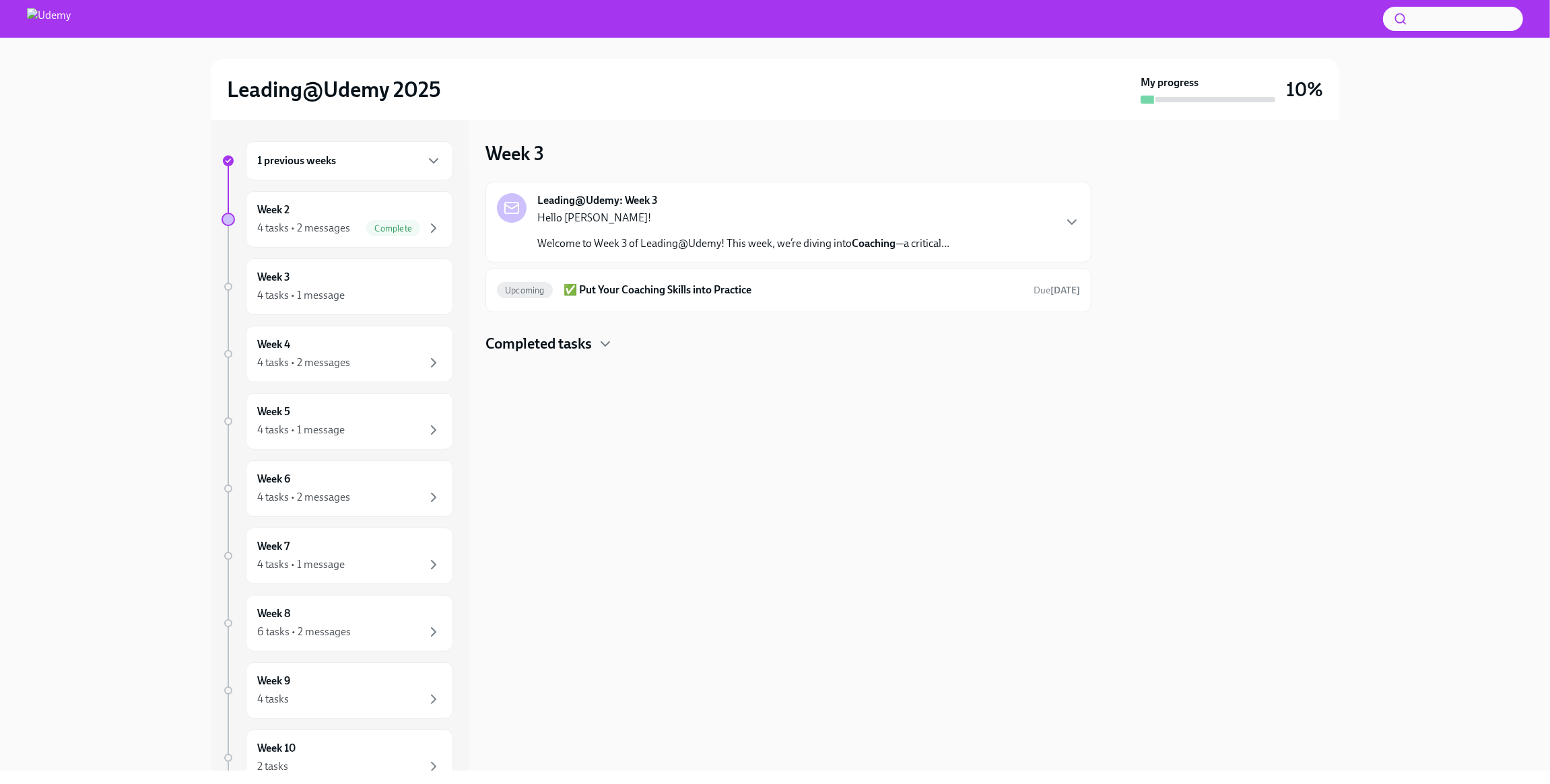
click at [43, 10] on img at bounding box center [49, 19] width 44 height 21
click at [44, 15] on img at bounding box center [49, 19] width 44 height 21
